Goal: Browse casually: Explore the website without a specific task or goal

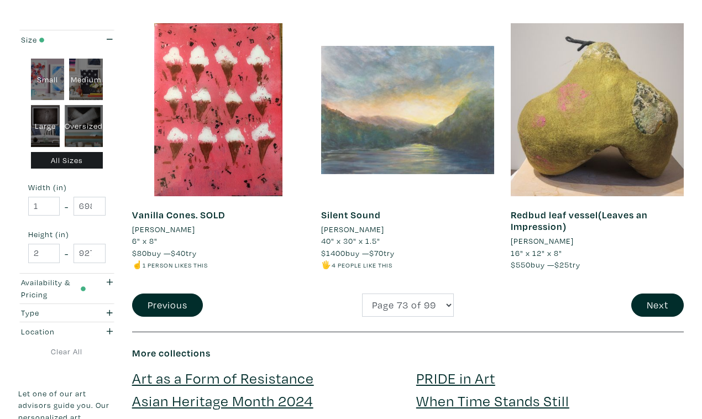
scroll to position [2064, 0]
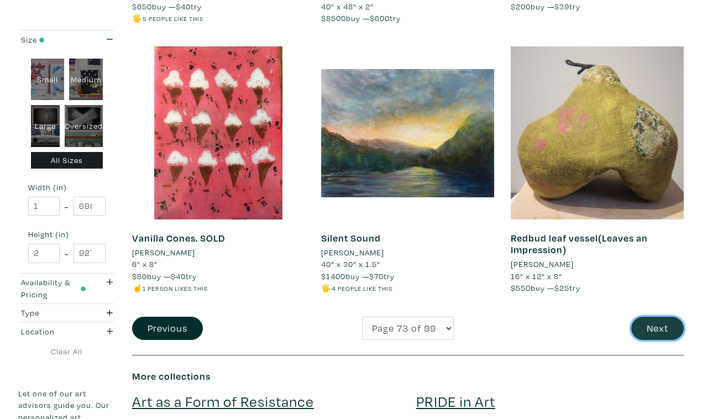
click at [659, 317] on button "Next" at bounding box center [657, 329] width 53 height 24
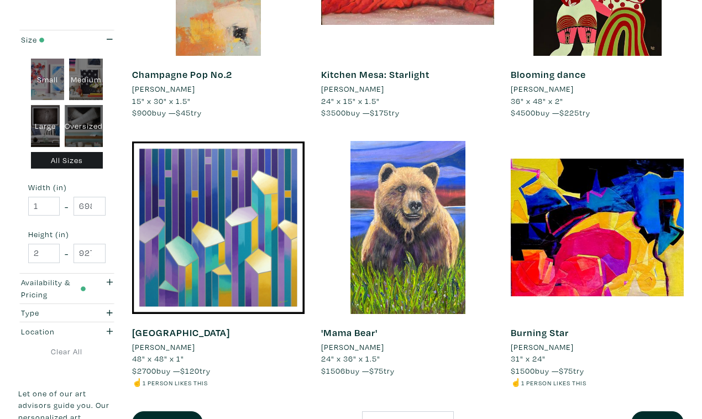
scroll to position [1980, 0]
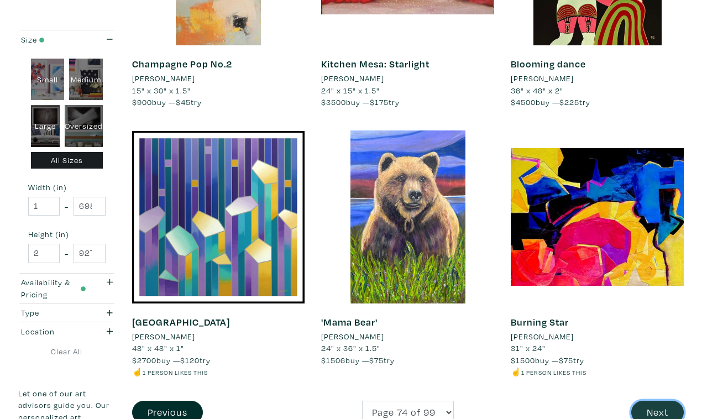
click at [660, 401] on button "Next" at bounding box center [657, 413] width 53 height 24
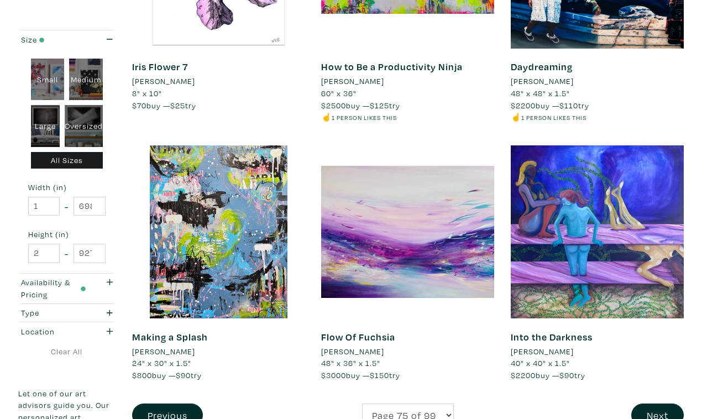
scroll to position [1968, 0]
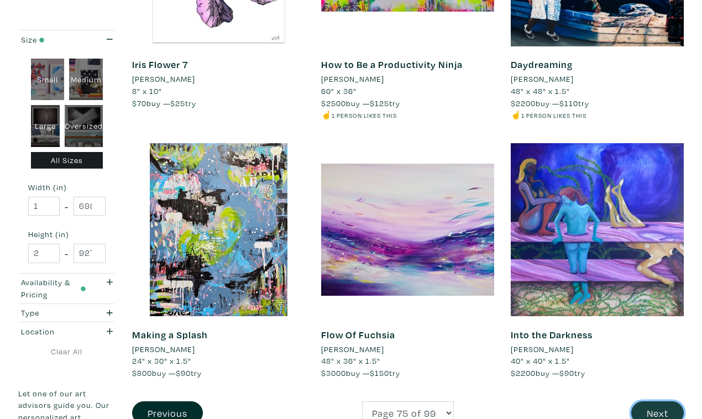
click at [666, 401] on button "Next" at bounding box center [657, 413] width 53 height 24
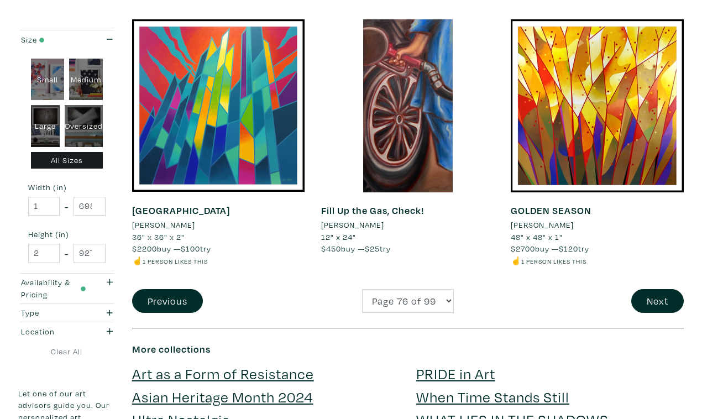
scroll to position [2109, 0]
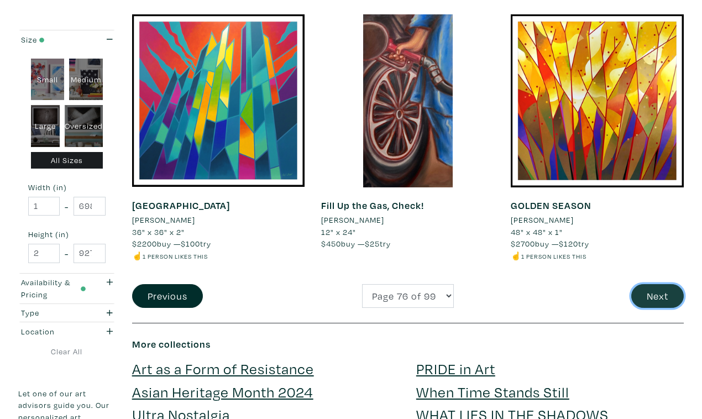
click at [661, 284] on button "Next" at bounding box center [657, 296] width 53 height 24
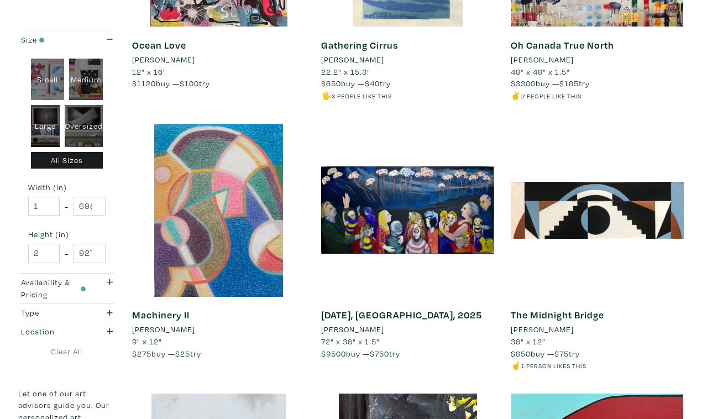
scroll to position [1720, 0]
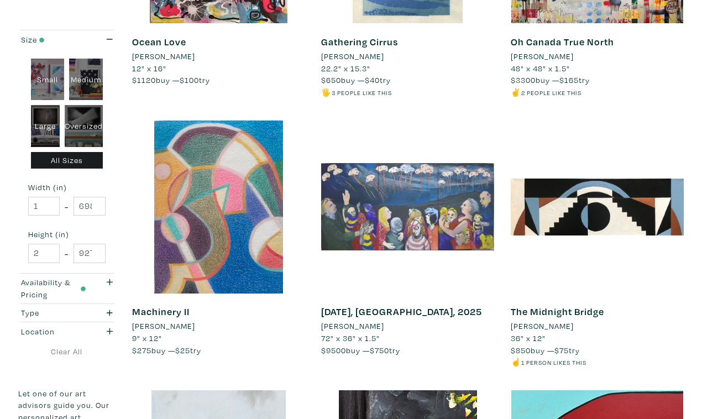
click at [474, 125] on div at bounding box center [407, 207] width 173 height 173
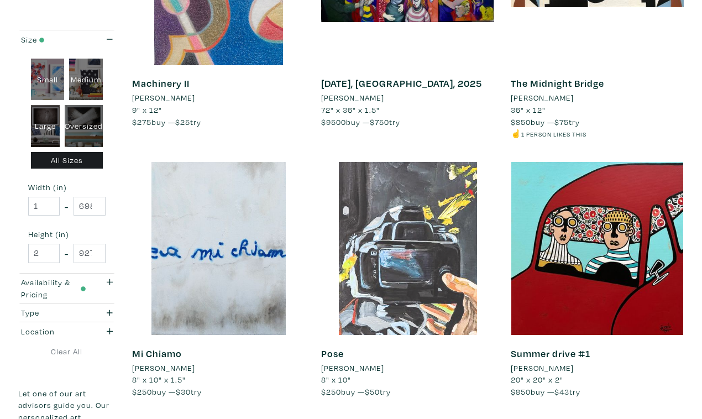
scroll to position [1958, 0]
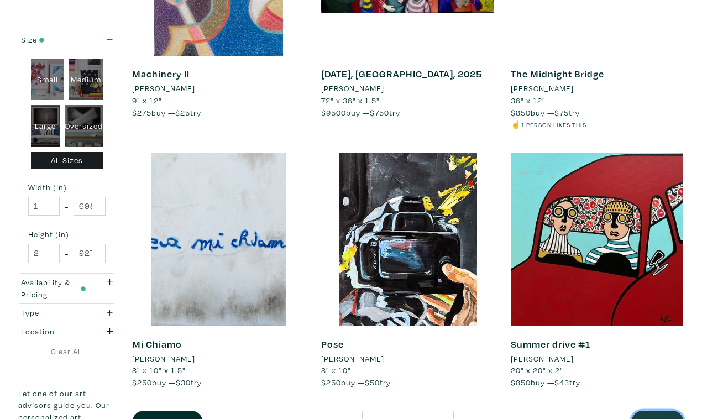
click at [662, 411] on button "Next" at bounding box center [657, 423] width 53 height 24
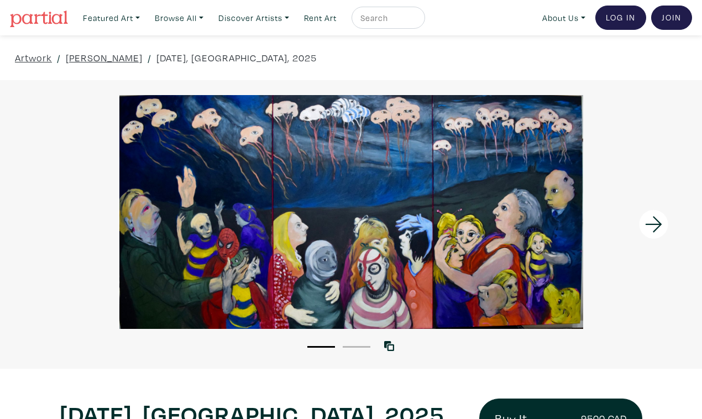
click at [660, 216] on icon at bounding box center [654, 225] width 38 height 30
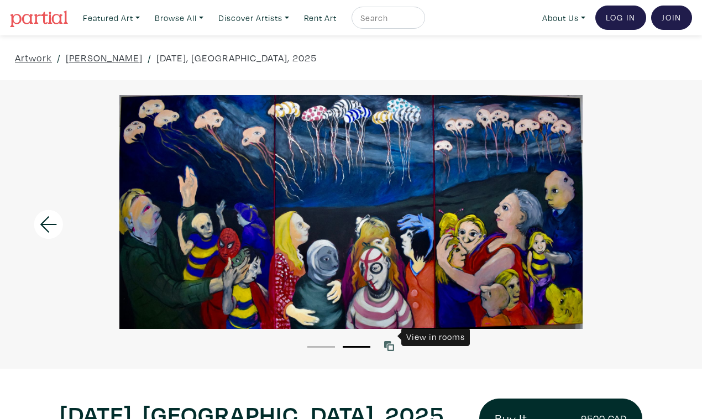
click at [391, 341] on icon at bounding box center [389, 346] width 10 height 10
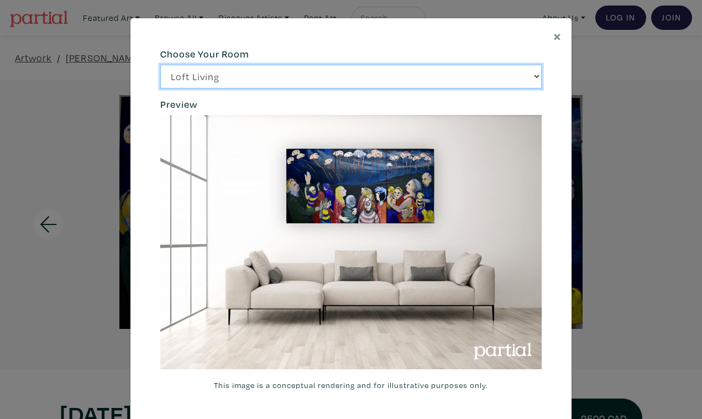
click option "Bright Bedroom" at bounding box center [0, 0] width 0 height 0
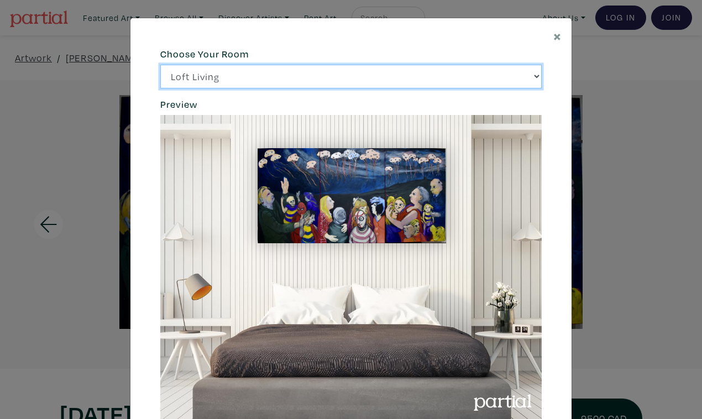
click option "City Office" at bounding box center [0, 0] width 0 height 0
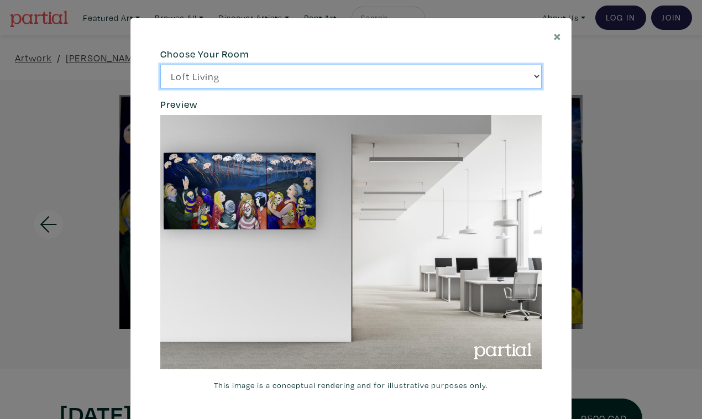
click option "Gallery Space" at bounding box center [0, 0] width 0 height 0
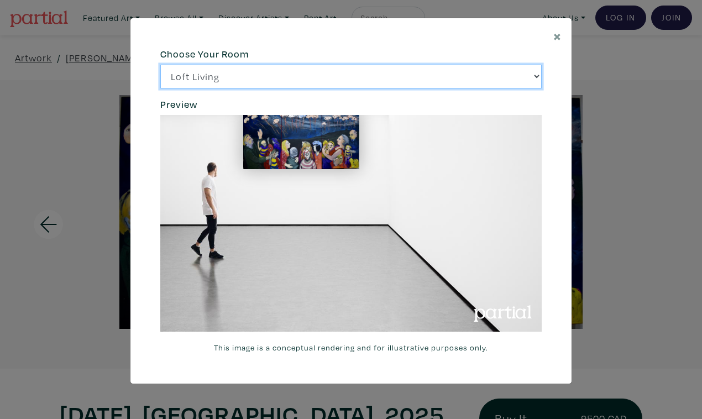
click option "Loft Living" at bounding box center [0, 0] width 0 height 0
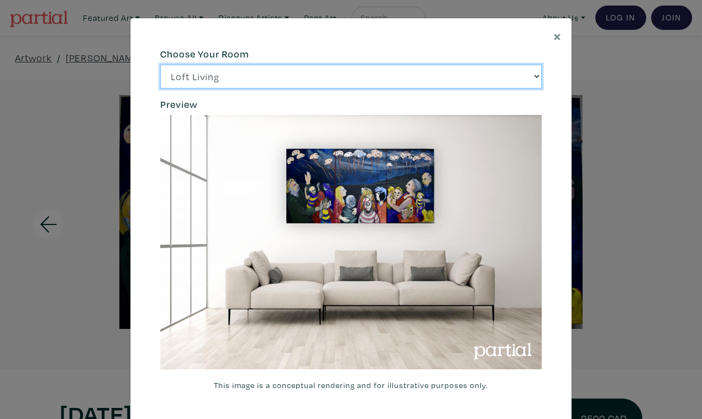
select select "/thumb/phpThumb.php?src=https%3A%2F%2Flabs.partial.gallery%2Fprojects%2Frenderi…"
click option "Bright Bedroom" at bounding box center [0, 0] width 0 height 0
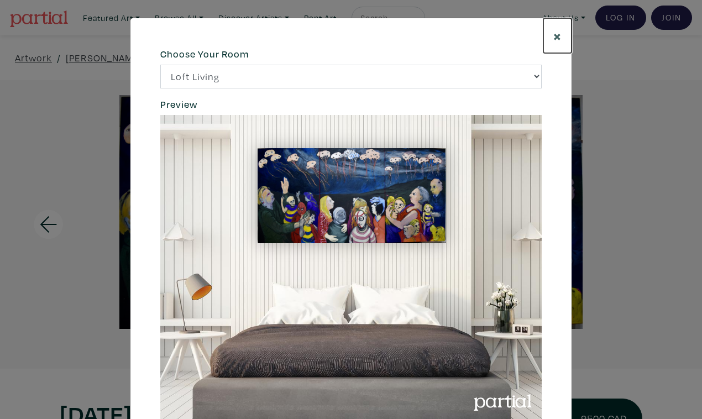
click at [560, 30] on span "×" at bounding box center [557, 35] width 8 height 19
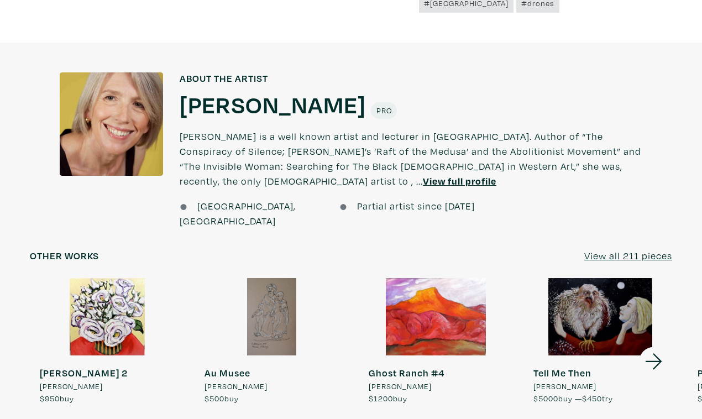
scroll to position [808, 0]
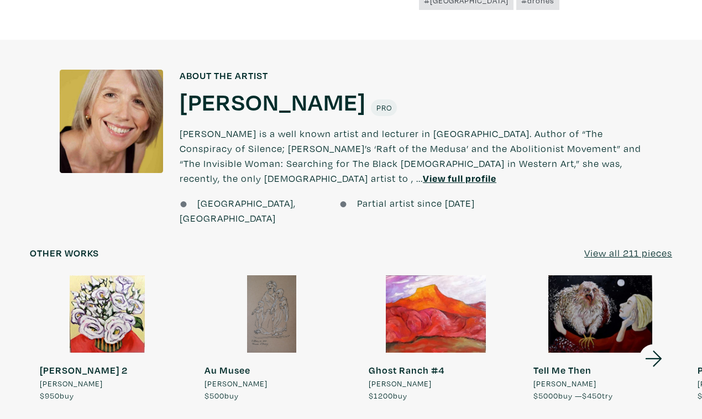
click at [656, 344] on icon at bounding box center [654, 359] width 38 height 30
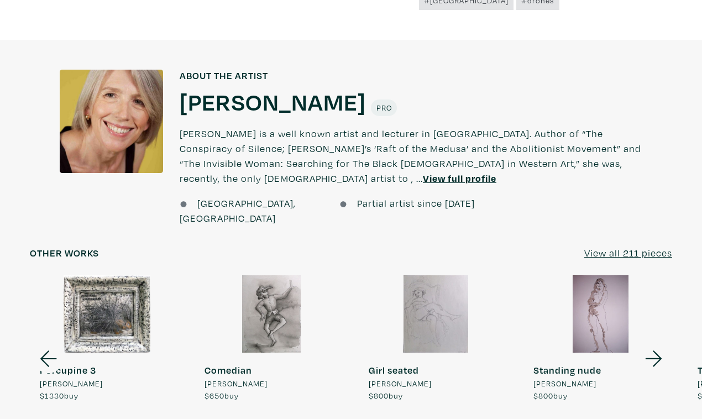
click at [656, 344] on icon at bounding box center [654, 359] width 38 height 30
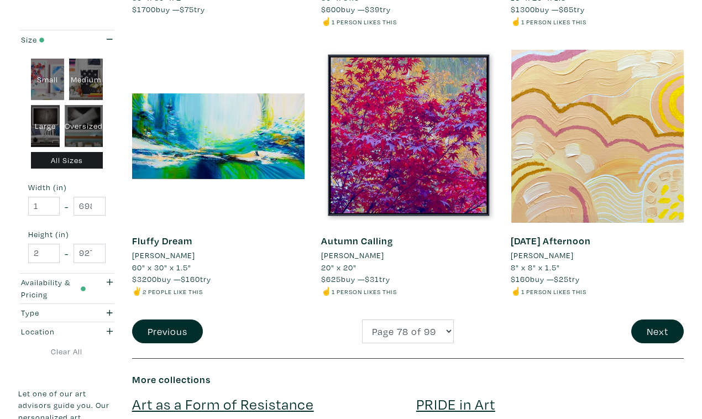
scroll to position [2075, 0]
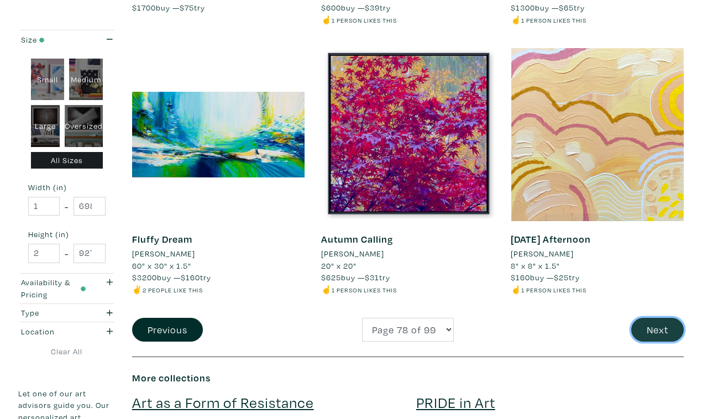
click at [658, 318] on button "Next" at bounding box center [657, 330] width 53 height 24
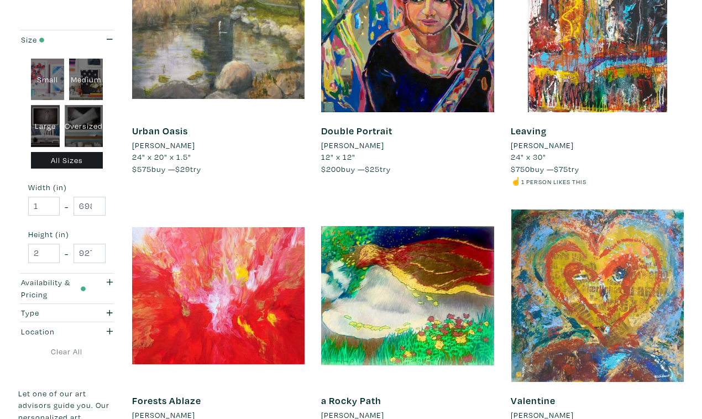
scroll to position [1895, 0]
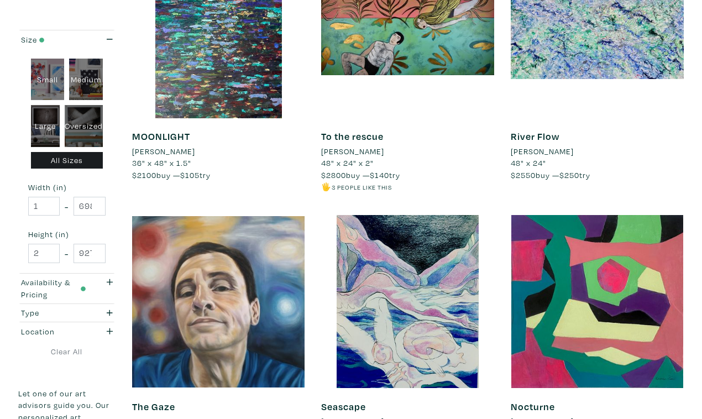
scroll to position [1922, 0]
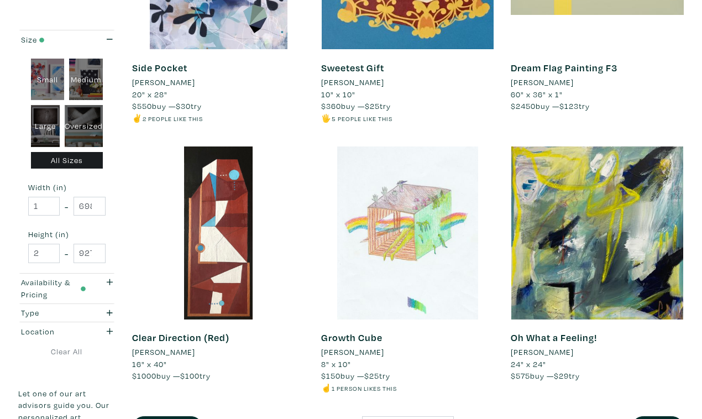
scroll to position [2000, 0]
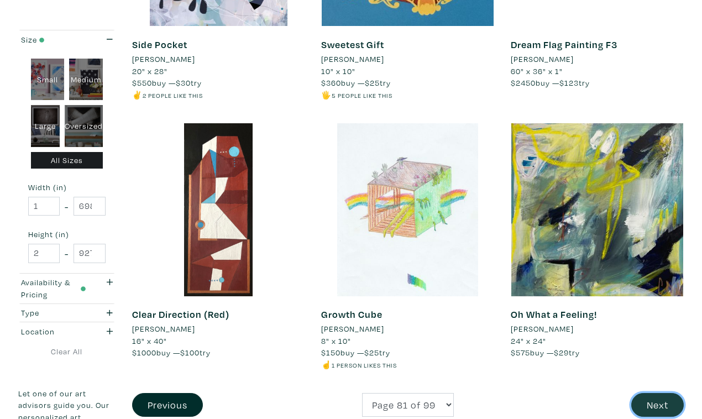
click at [655, 393] on button "Next" at bounding box center [657, 405] width 53 height 24
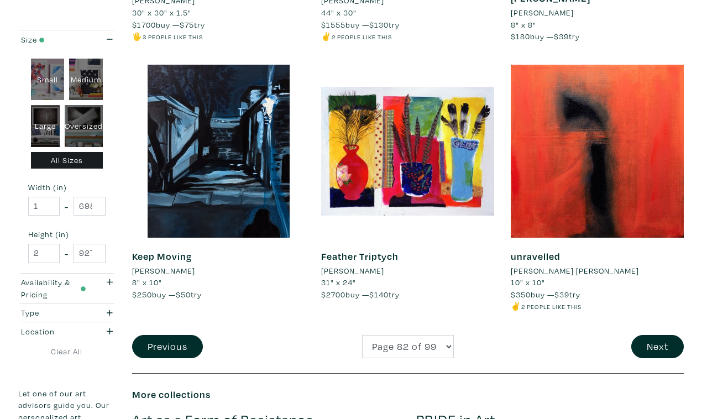
scroll to position [2048, 0]
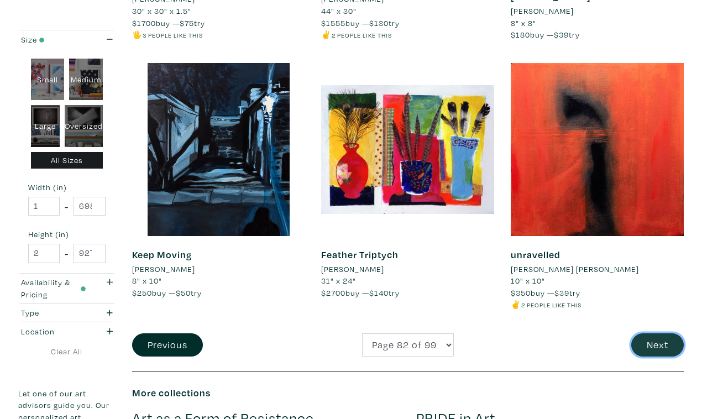
click at [661, 333] on button "Next" at bounding box center [657, 345] width 53 height 24
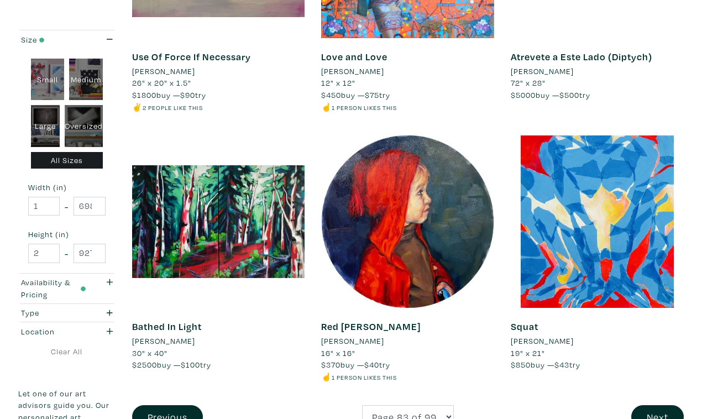
scroll to position [1965, 0]
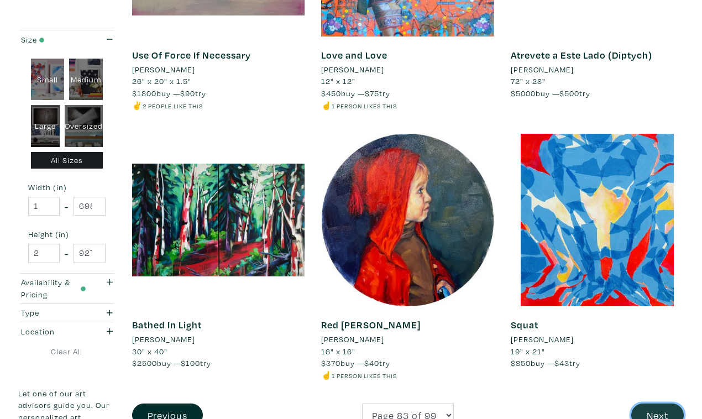
click at [664, 404] on button "Next" at bounding box center [657, 416] width 53 height 24
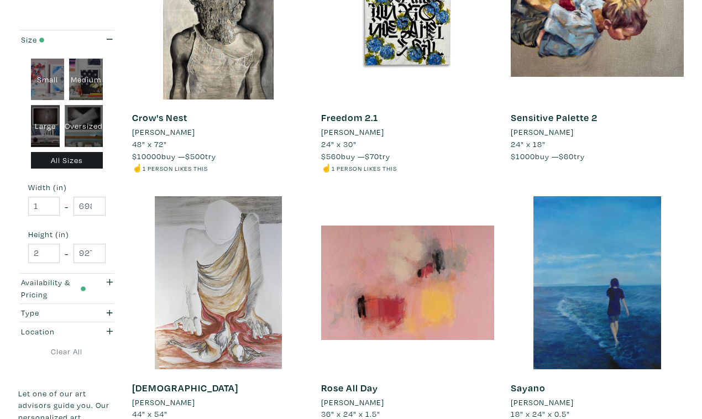
scroll to position [1915, 0]
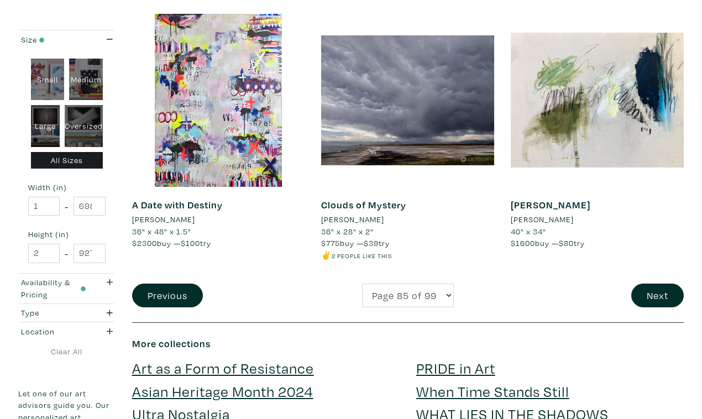
scroll to position [2121, 0]
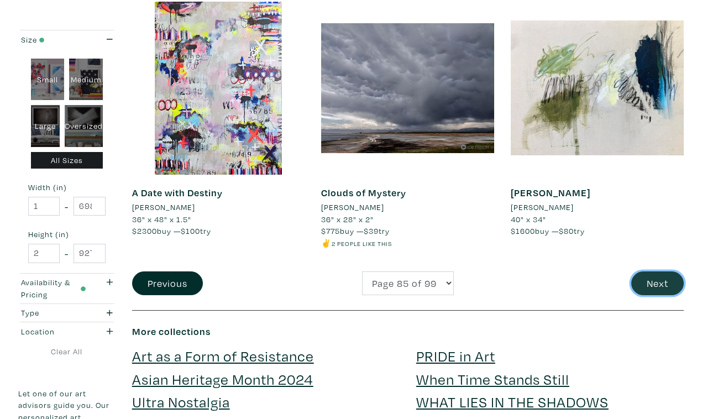
click at [658, 271] on button "Next" at bounding box center [657, 283] width 53 height 24
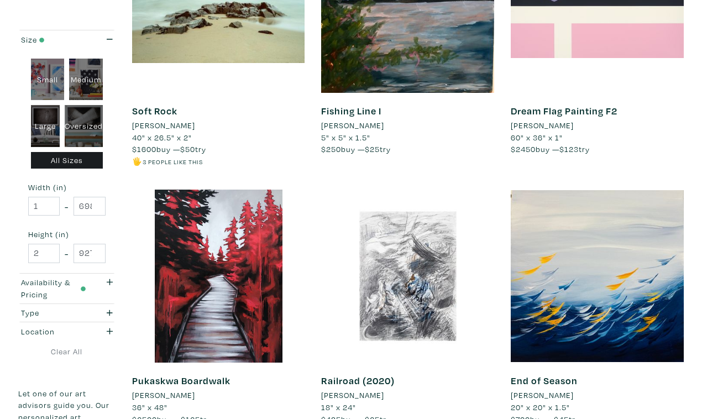
scroll to position [1901, 0]
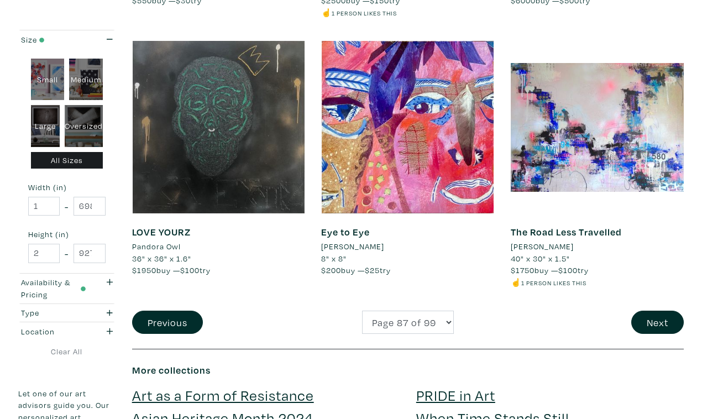
scroll to position [2066, 0]
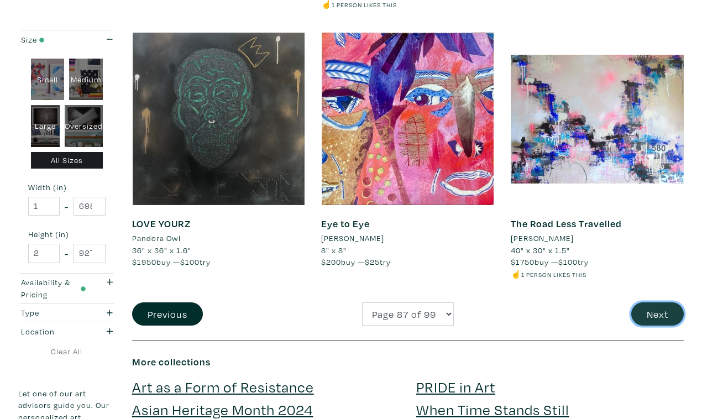
click at [663, 302] on button "Next" at bounding box center [657, 314] width 53 height 24
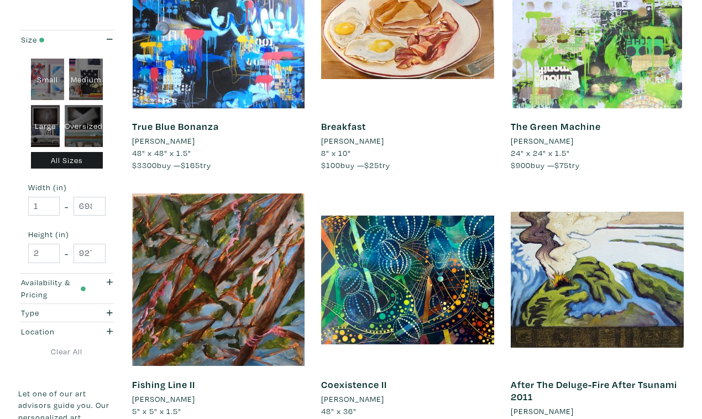
scroll to position [1907, 0]
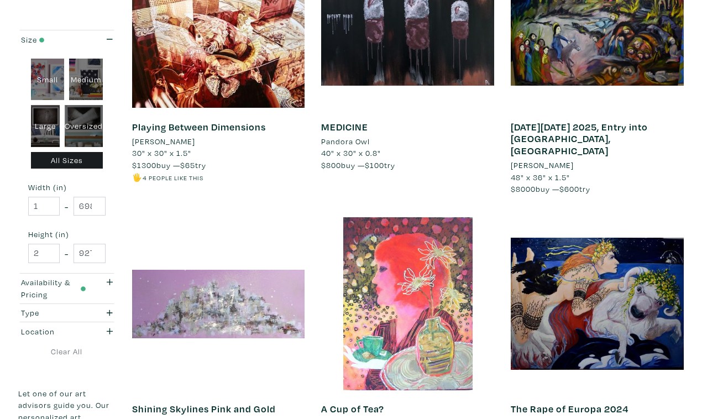
scroll to position [1896, 0]
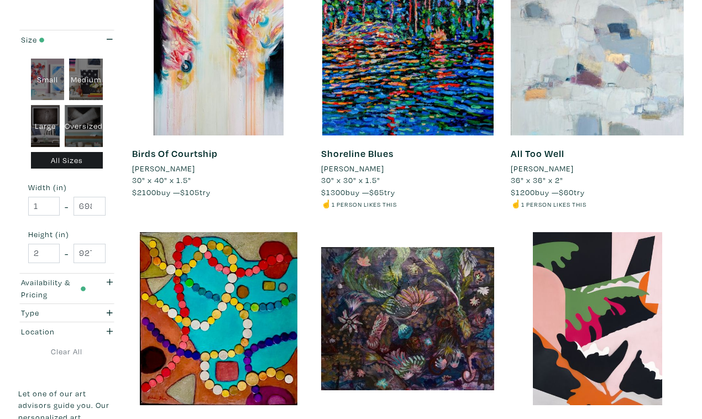
scroll to position [1904, 0]
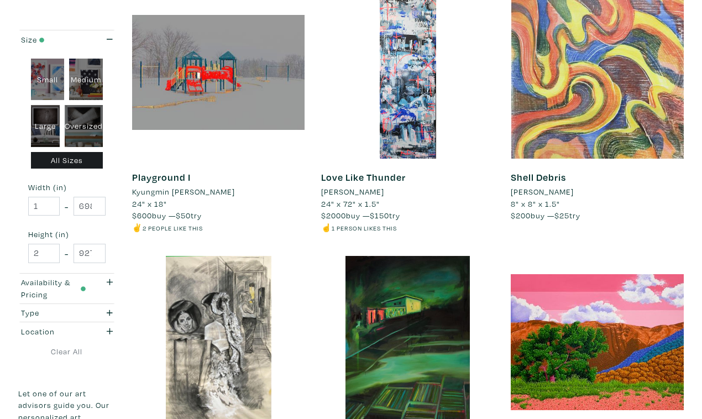
scroll to position [1873, 0]
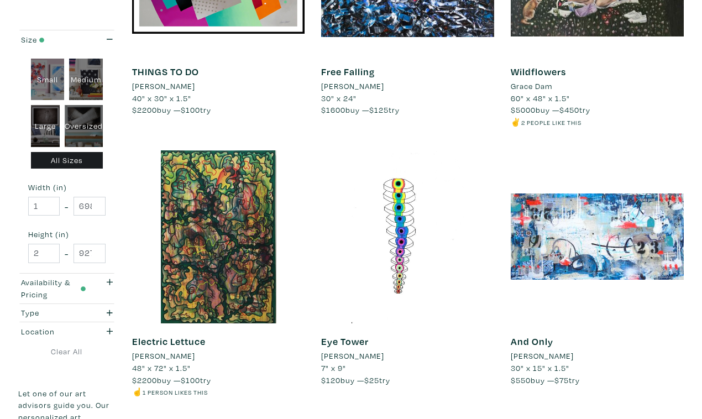
scroll to position [1937, 0]
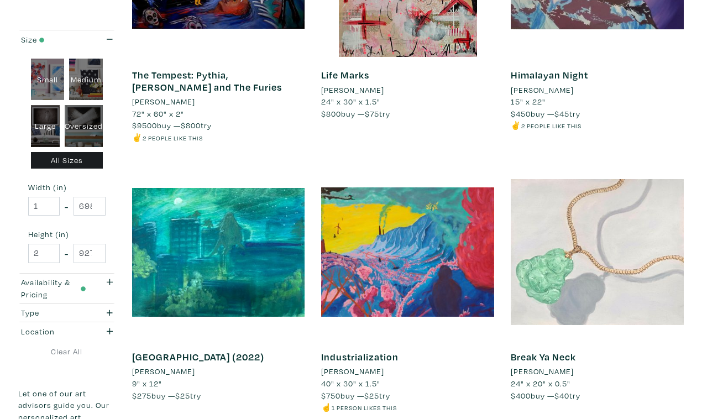
scroll to position [1992, 0]
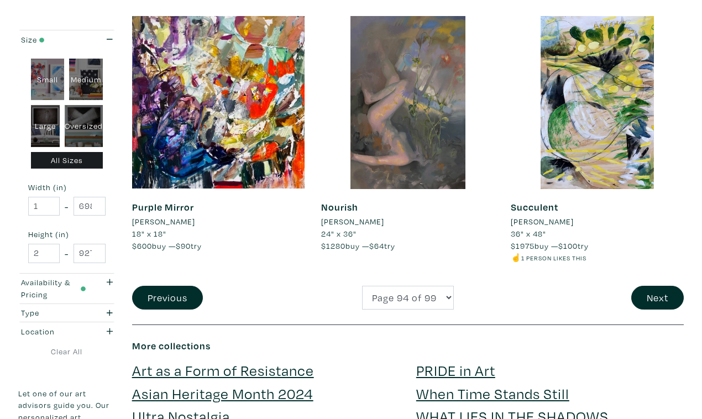
scroll to position [2073, 0]
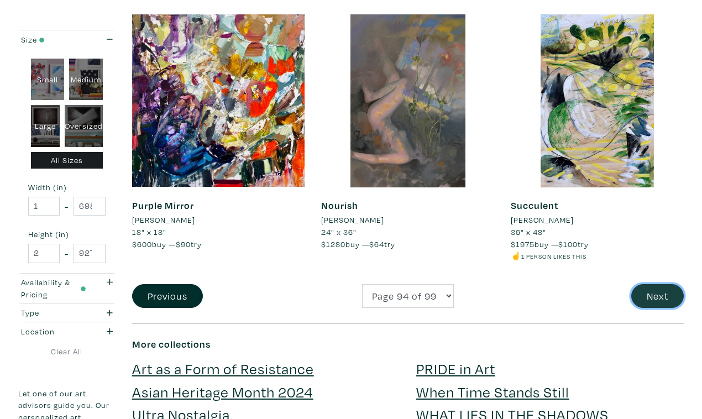
click at [656, 284] on button "Next" at bounding box center [657, 296] width 53 height 24
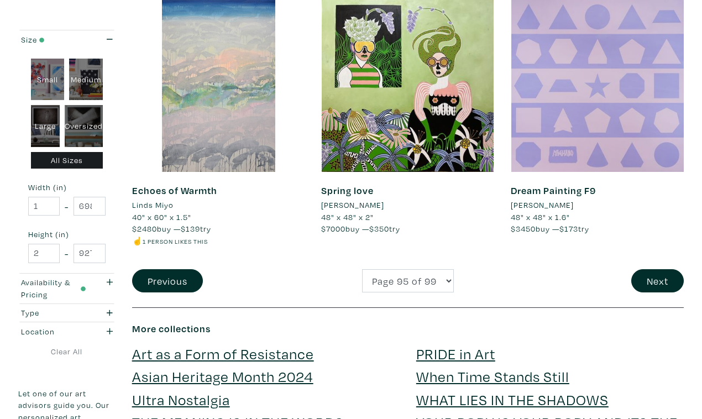
scroll to position [2102, 0]
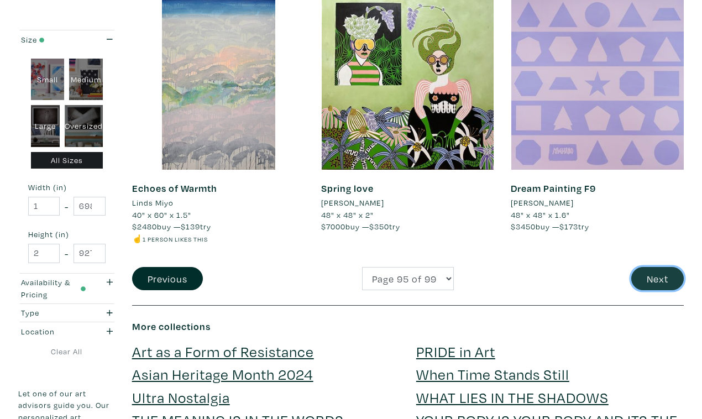
click at [656, 267] on button "Next" at bounding box center [657, 279] width 53 height 24
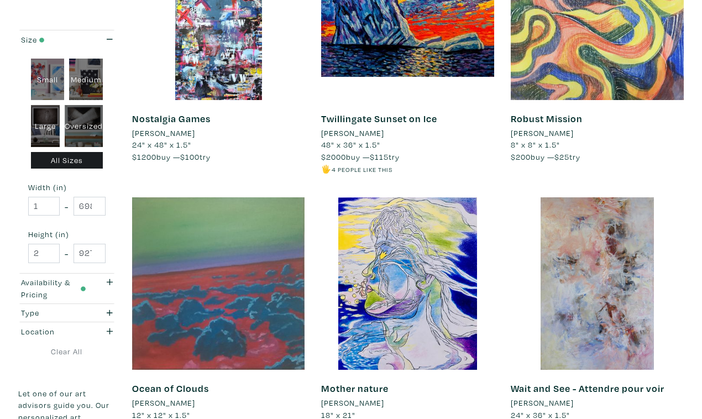
scroll to position [1906, 0]
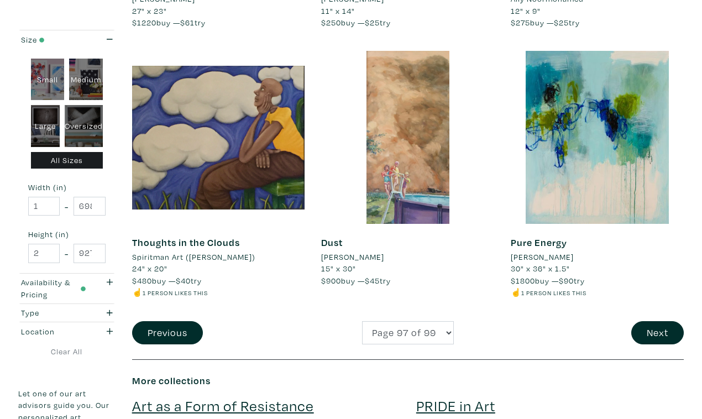
scroll to position [2079, 0]
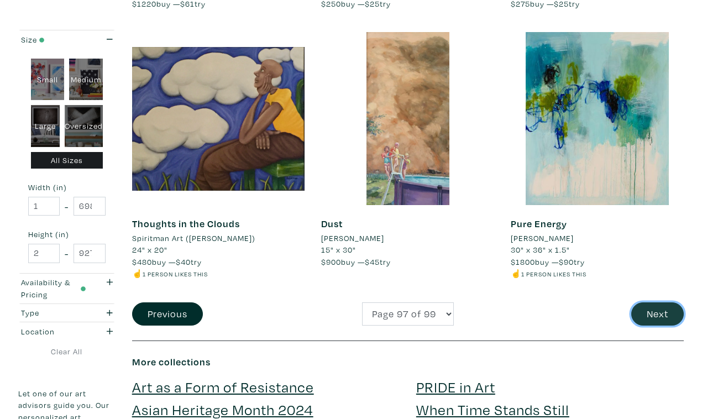
click at [659, 302] on button "Next" at bounding box center [657, 314] width 53 height 24
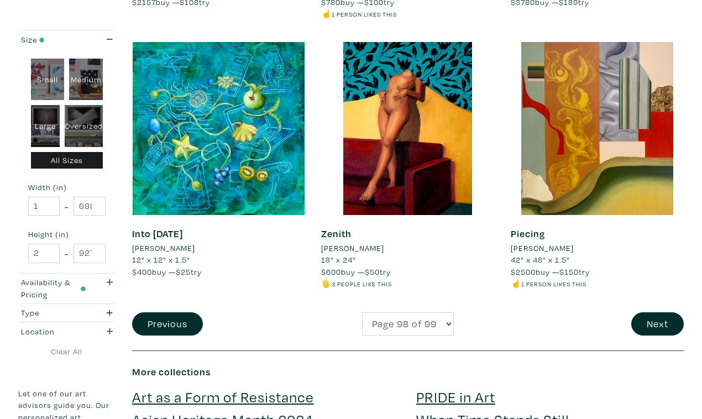
scroll to position [2070, 0]
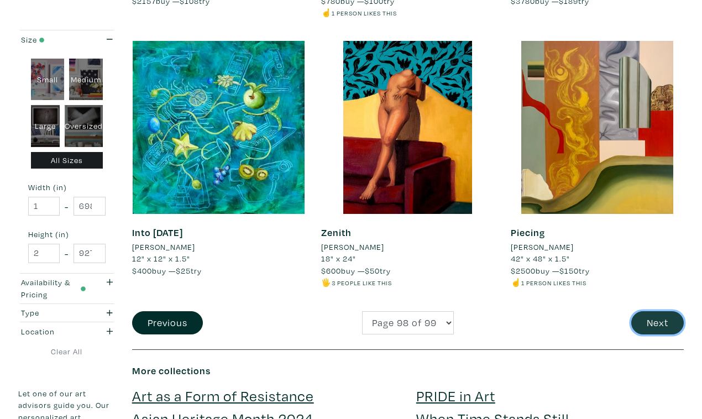
click at [663, 311] on button "Next" at bounding box center [657, 323] width 53 height 24
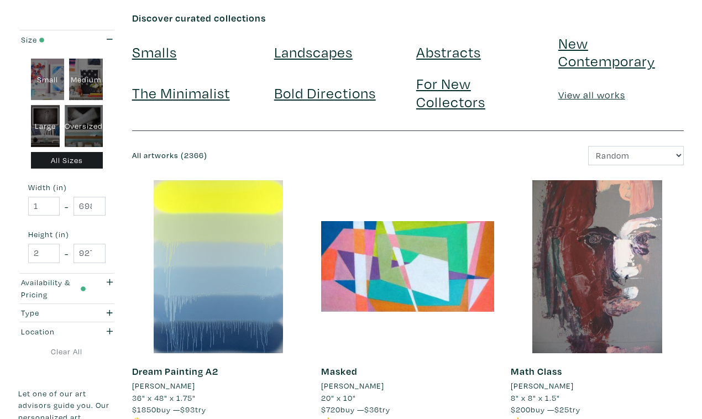
scroll to position [81, 0]
